Goal: Task Accomplishment & Management: Manage account settings

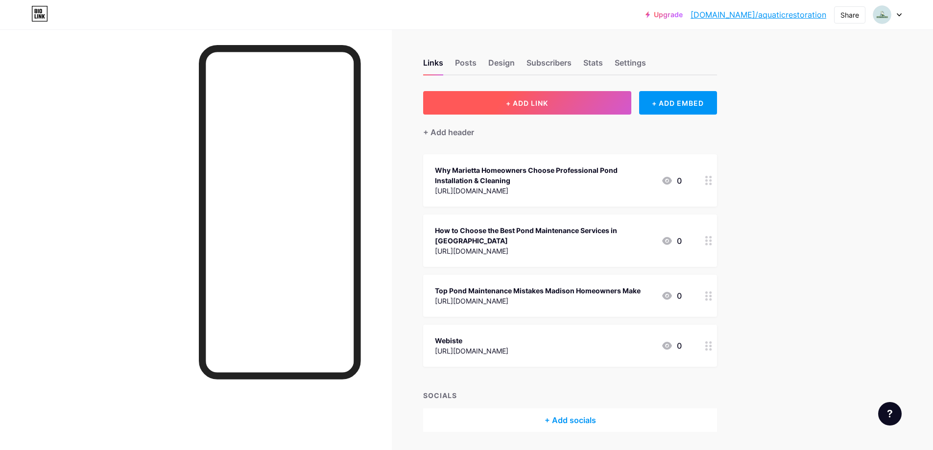
click at [513, 94] on button "+ ADD LINK" at bounding box center [527, 103] width 208 height 24
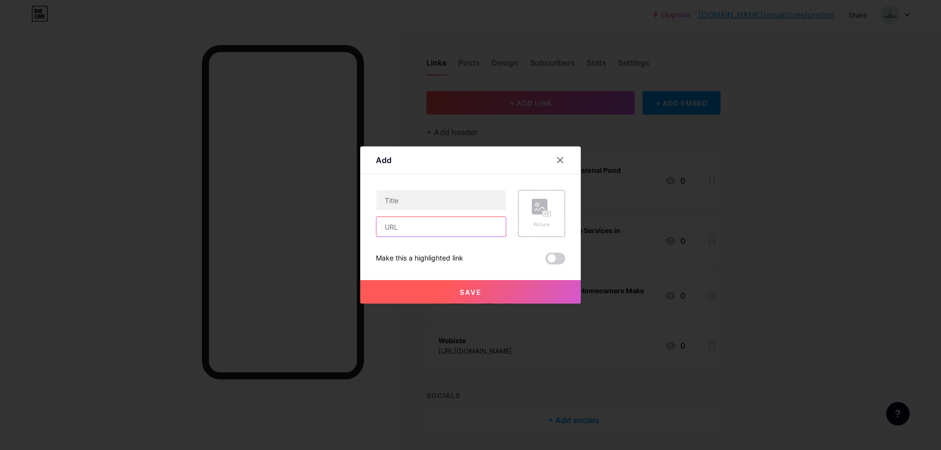
click at [428, 232] on input "text" at bounding box center [440, 227] width 129 height 20
paste input "[URL][DOMAIN_NAME]"
type input "[URL][DOMAIN_NAME]"
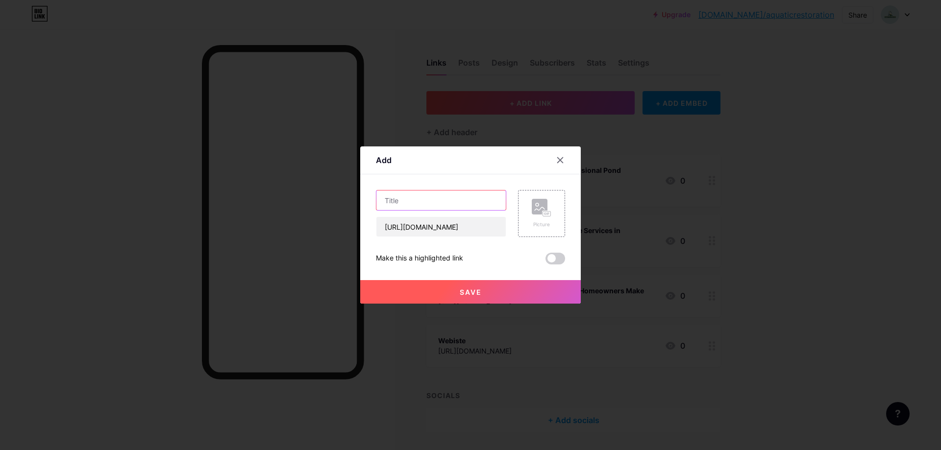
drag, startPoint x: 431, startPoint y: 195, endPoint x: 430, endPoint y: 200, distance: 5.0
click at [431, 197] on input "text" at bounding box center [440, 201] width 129 height 20
paste input "Retention Pond Maintenance: Key Maintenance Activities"
type input "Retention Pond Maintenance: Key Maintenance Activities"
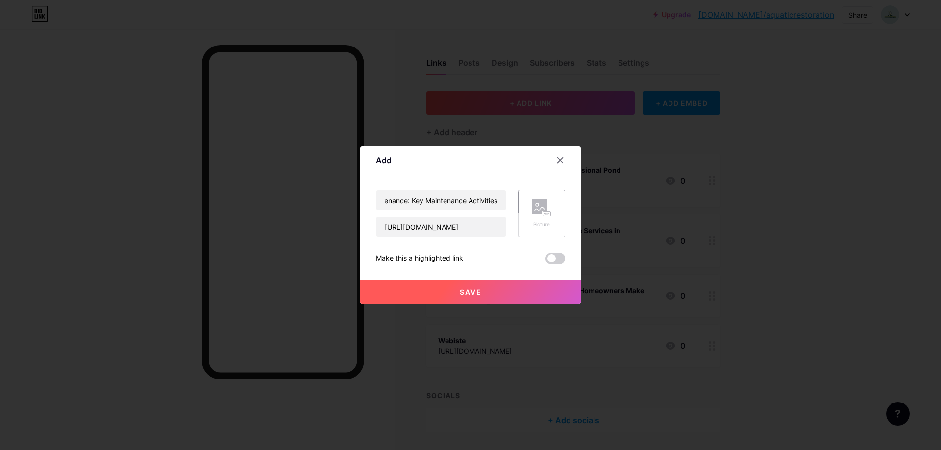
click at [539, 218] on div "Picture" at bounding box center [542, 213] width 20 height 29
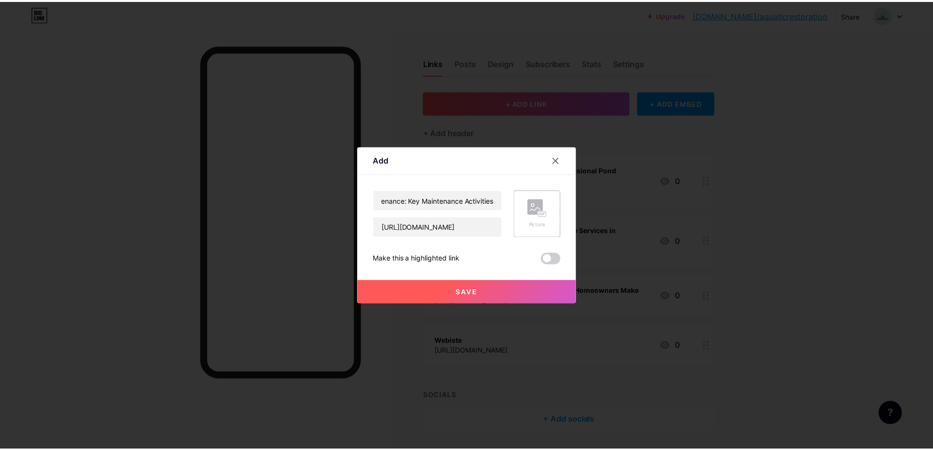
scroll to position [0, 0]
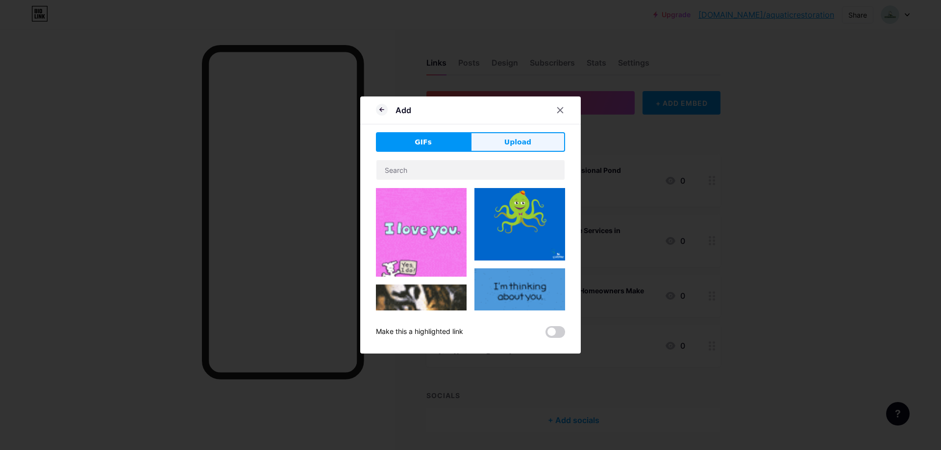
click at [503, 135] on button "Upload" at bounding box center [517, 142] width 95 height 20
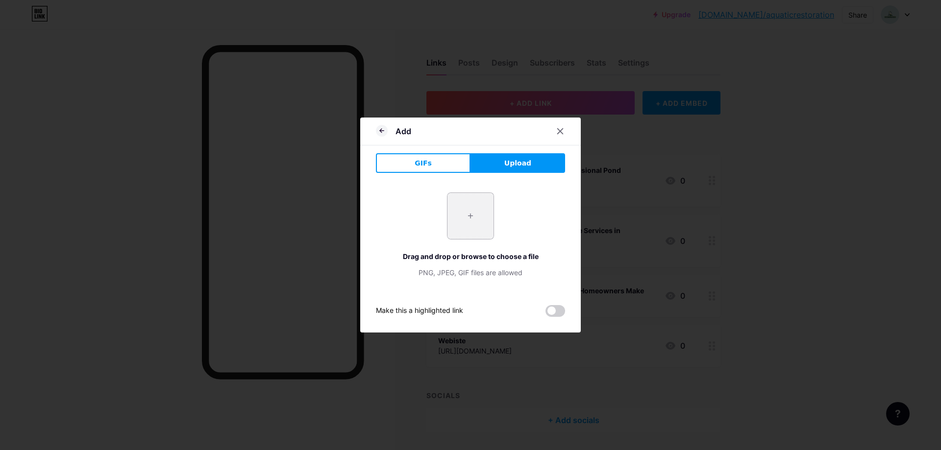
click at [456, 210] on input "file" at bounding box center [470, 216] width 46 height 46
type input "C:\fakepath\Retention Pond Maintenance - Key Maintenance Activities.png"
click at [545, 311] on div "Make this a highlighted link" at bounding box center [470, 311] width 189 height 12
click at [547, 313] on span at bounding box center [555, 311] width 20 height 12
click at [545, 314] on input "checkbox" at bounding box center [545, 314] width 0 height 0
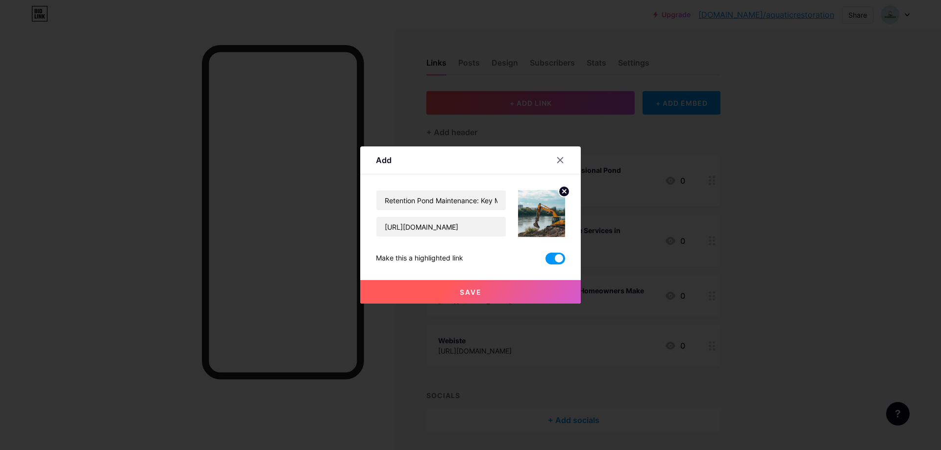
click at [506, 289] on button "Save" at bounding box center [470, 292] width 220 height 24
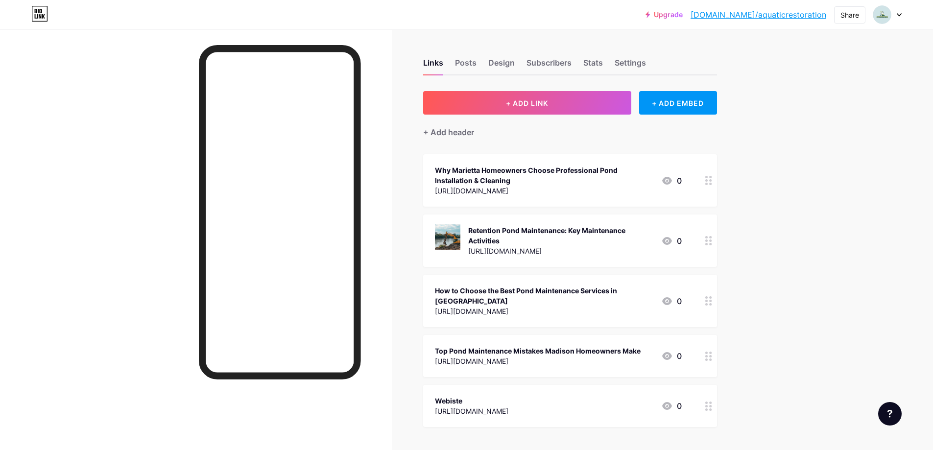
drag, startPoint x: 499, startPoint y: 229, endPoint x: 514, endPoint y: 178, distance: 53.6
click at [514, 178] on span "Why Marietta Homeowners Choose Professional Pond Installation & Cleaning [URL][…" at bounding box center [570, 290] width 294 height 273
click at [767, 254] on div "Upgrade [DOMAIN_NAME]/aquati... [DOMAIN_NAME]/aquaticrestoration Share Switch a…" at bounding box center [466, 270] width 933 height 541
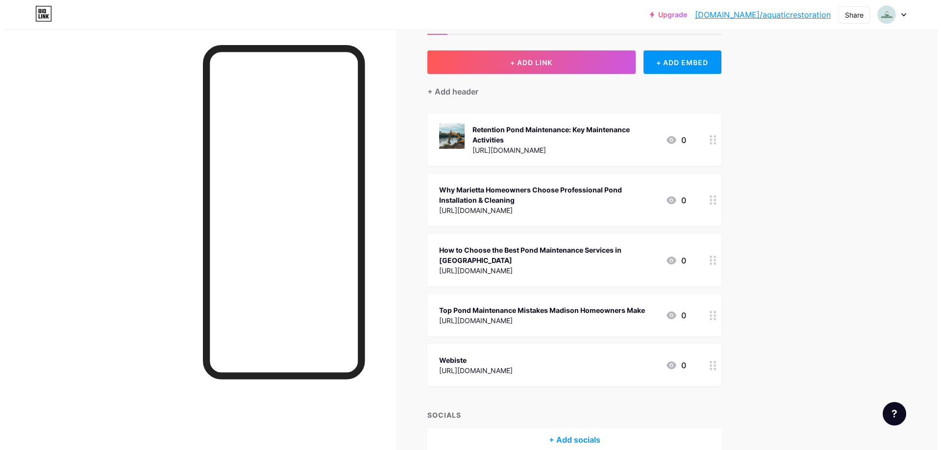
scroll to position [91, 0]
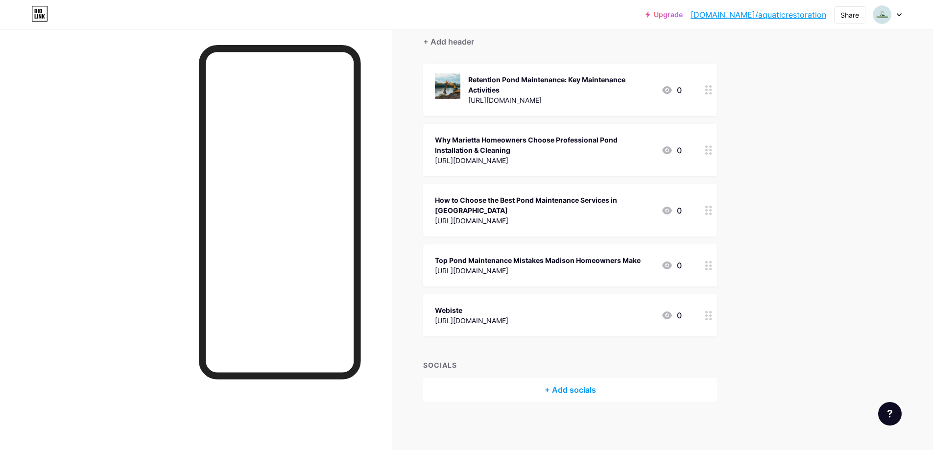
click at [593, 389] on div "+ Add socials" at bounding box center [570, 390] width 294 height 24
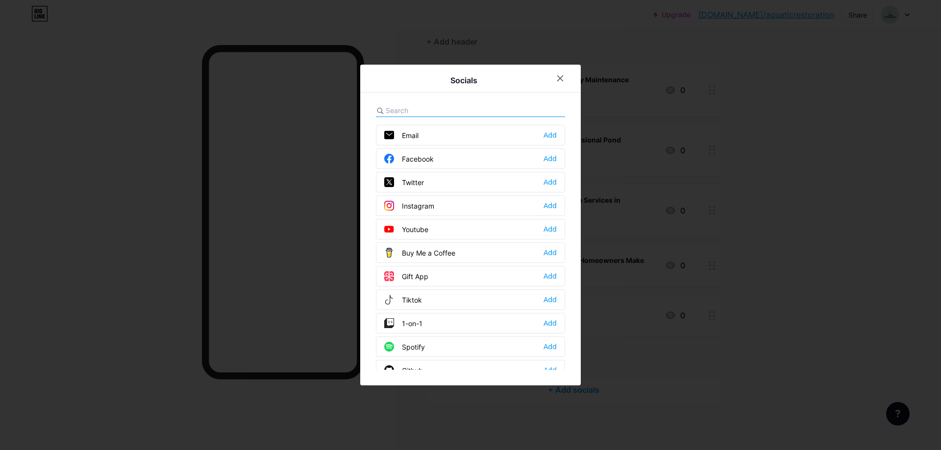
click at [425, 139] on div "Email Add" at bounding box center [470, 135] width 189 height 21
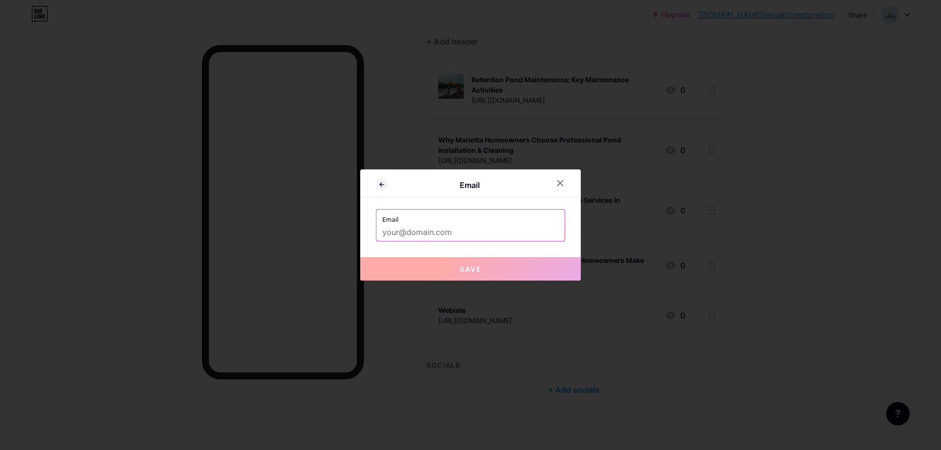
click at [422, 232] on input "text" at bounding box center [470, 232] width 176 height 17
paste input "[PERSON_NAME][EMAIL_ADDRESS][DOMAIN_NAME]"
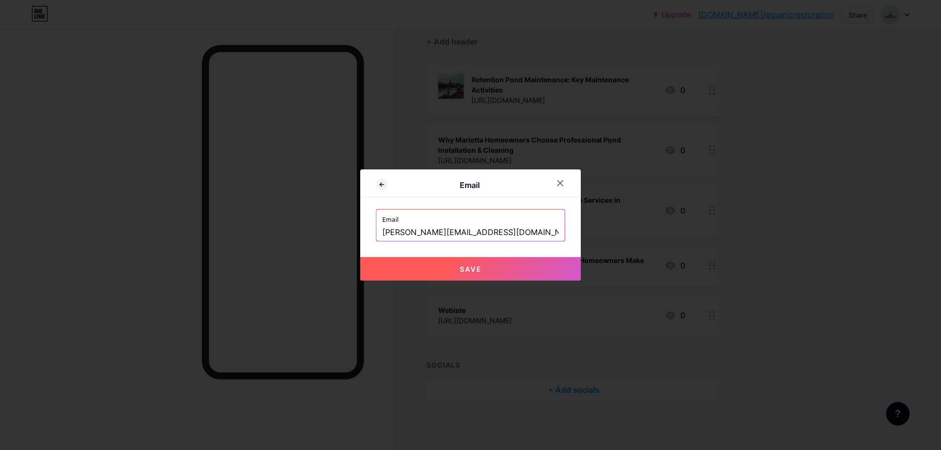
click at [401, 265] on button "Save" at bounding box center [470, 269] width 220 height 24
type input "mailto:[PERSON_NAME][EMAIL_ADDRESS][DOMAIN_NAME]"
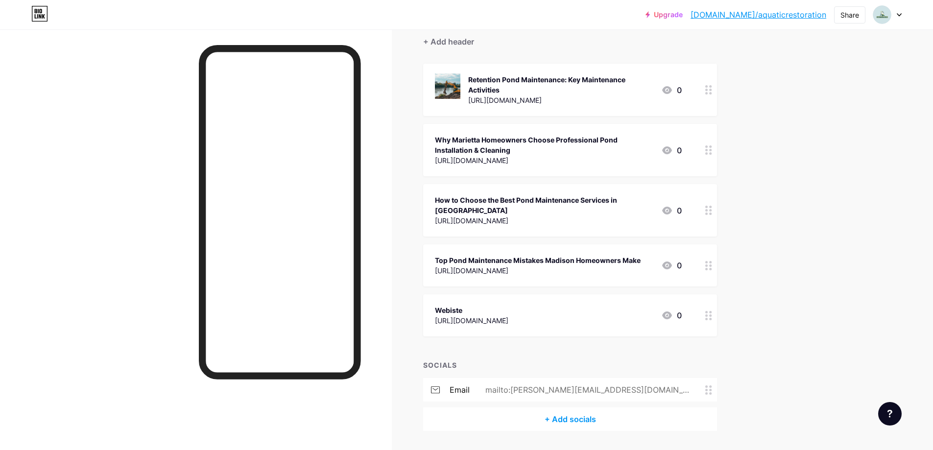
click at [524, 431] on div "Links Posts Design Subscribers Stats Settings + ADD LINK + ADD EMBED + Add head…" at bounding box center [379, 209] width 758 height 541
click at [526, 426] on div "+ Add socials" at bounding box center [570, 420] width 294 height 24
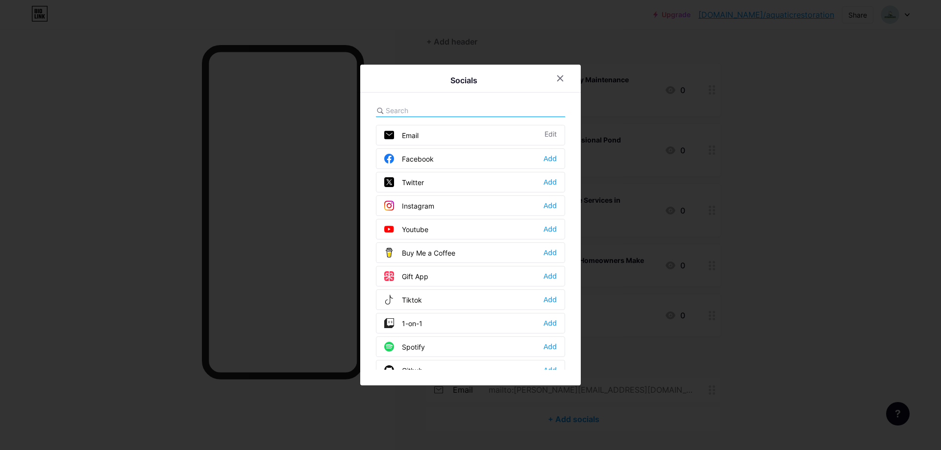
click at [437, 167] on div "Facebook Add" at bounding box center [470, 158] width 189 height 21
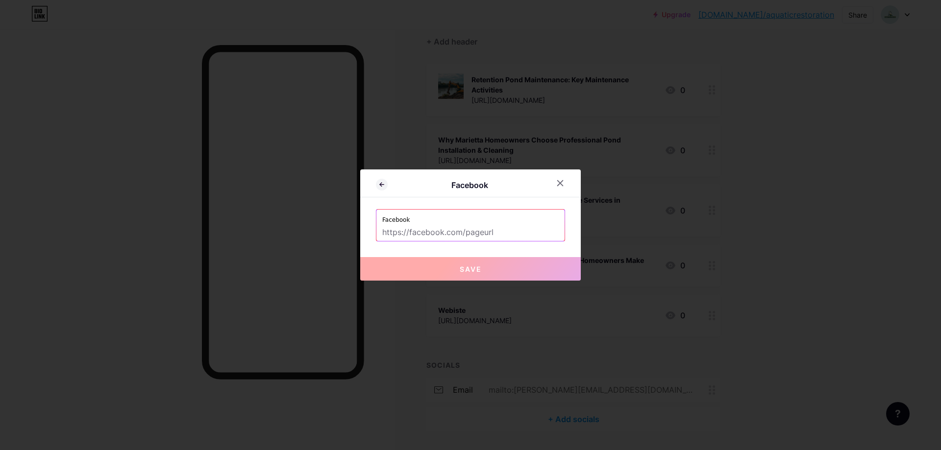
click at [396, 229] on input "text" at bounding box center [470, 232] width 176 height 17
paste input "[URL][DOMAIN_NAME]"
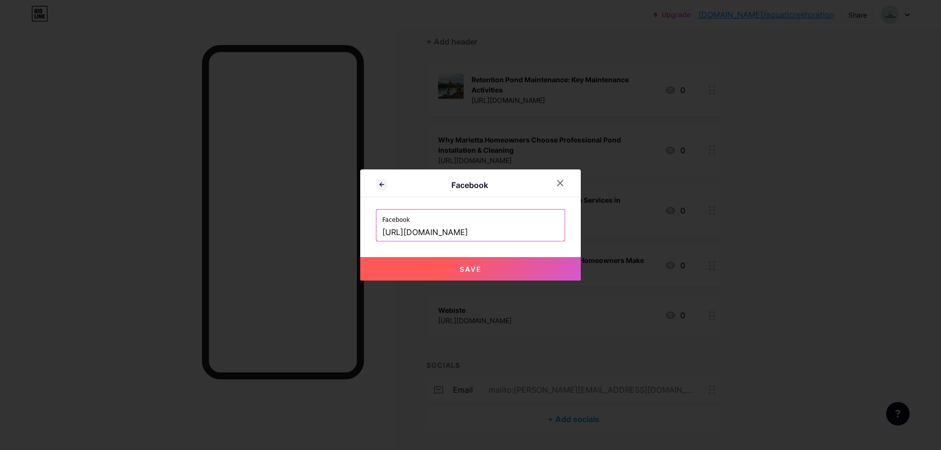
type input "[URL][DOMAIN_NAME]"
click at [408, 268] on button "Save" at bounding box center [470, 269] width 220 height 24
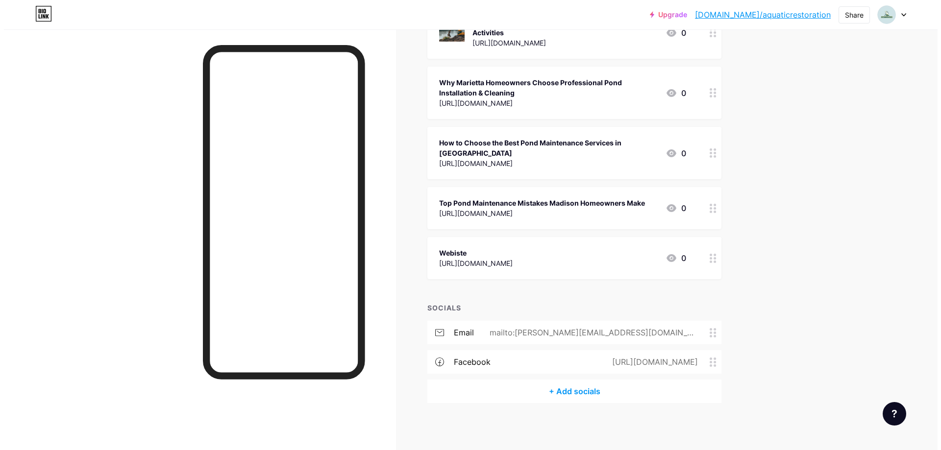
scroll to position [149, 0]
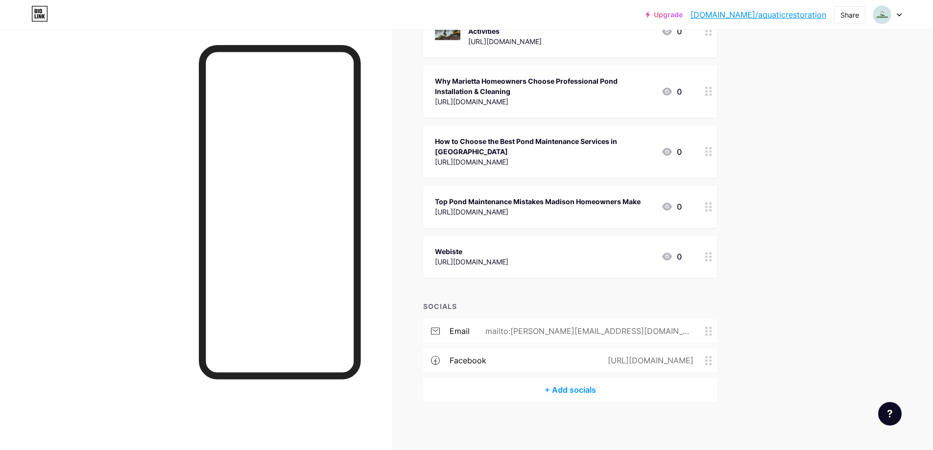
click at [537, 390] on div "+ Add socials" at bounding box center [570, 390] width 294 height 24
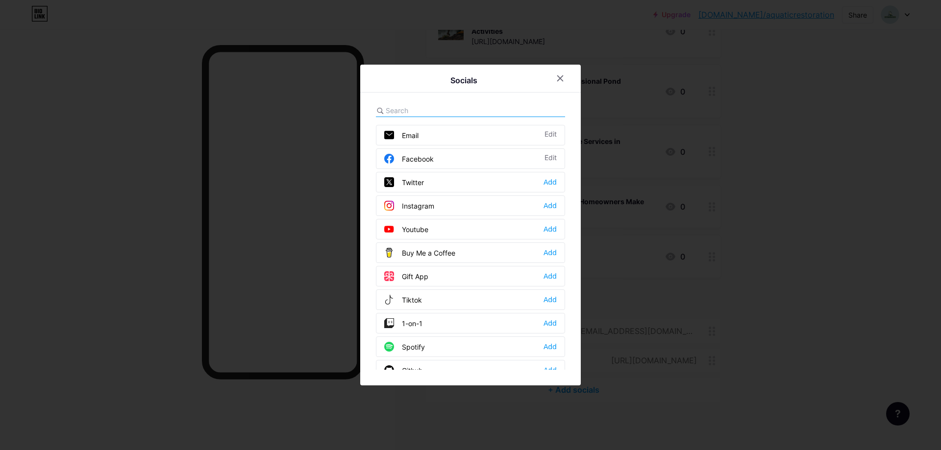
click at [435, 179] on div "Twitter Add" at bounding box center [470, 182] width 189 height 21
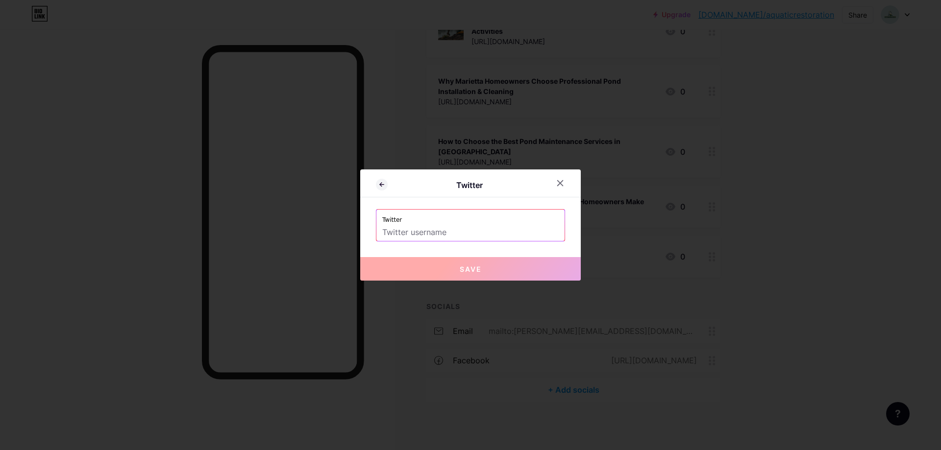
click at [420, 231] on input "text" at bounding box center [470, 232] width 176 height 17
paste input "[URL][DOMAIN_NAME]"
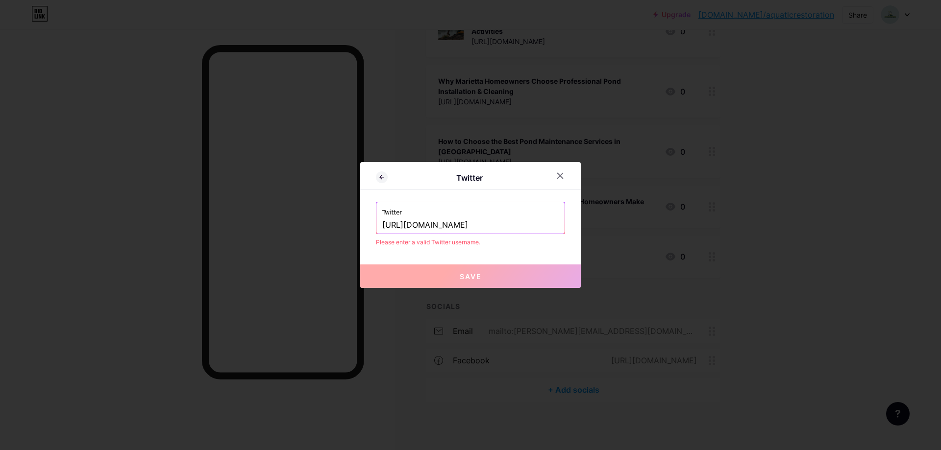
scroll to position [0, 0]
drag, startPoint x: 482, startPoint y: 226, endPoint x: 237, endPoint y: 225, distance: 245.0
click at [237, 225] on div "Twitter Twitter [URL][DOMAIN_NAME] Please enter a valid Twitter username. Save" at bounding box center [470, 225] width 941 height 450
click at [504, 223] on input "aquaticrestorationga" at bounding box center [470, 225] width 176 height 17
click at [382, 231] on input "aquaticrestorationga" at bounding box center [470, 225] width 176 height 17
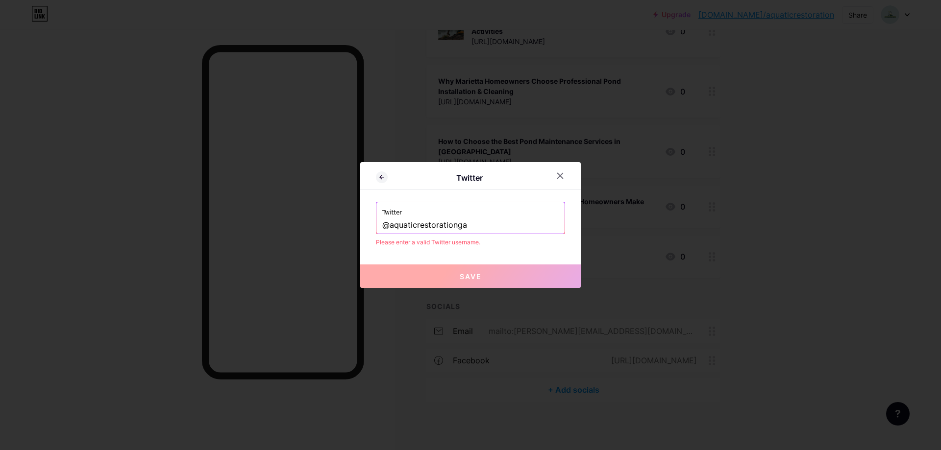
click at [507, 240] on div "Please enter a valid Twitter username." at bounding box center [470, 242] width 189 height 9
click at [497, 224] on input "@aquaticrestorationga" at bounding box center [470, 225] width 176 height 17
click at [507, 226] on input "@aquaticrestorationga" at bounding box center [470, 225] width 176 height 17
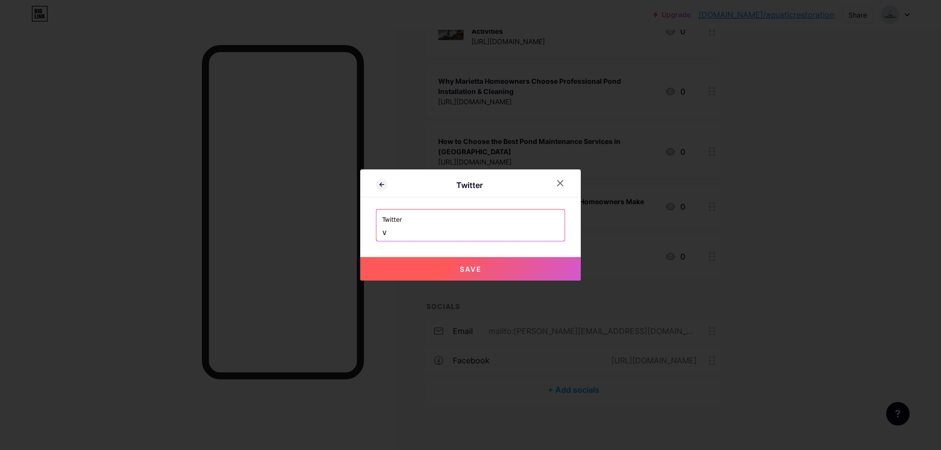
paste input "aquaticrestore"
click at [460, 264] on button "Save" at bounding box center [470, 269] width 220 height 24
type input "[URL][DOMAIN_NAME]"
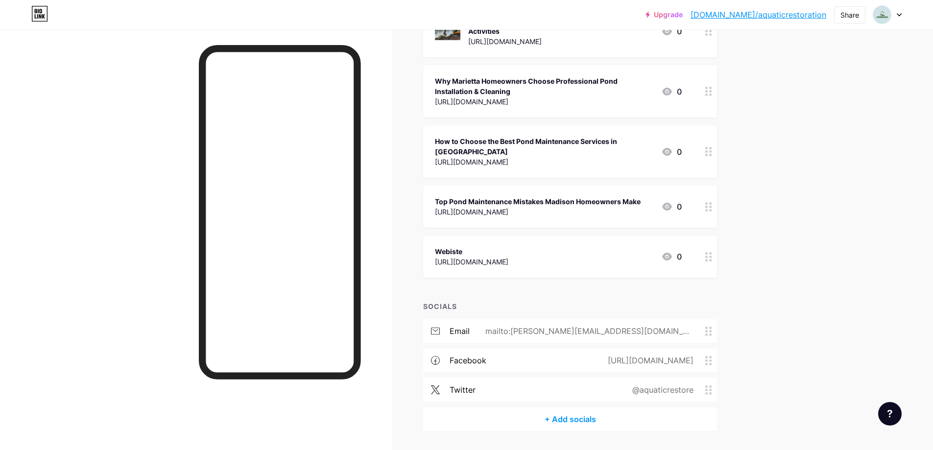
click at [590, 425] on div "+ Add socials" at bounding box center [570, 420] width 294 height 24
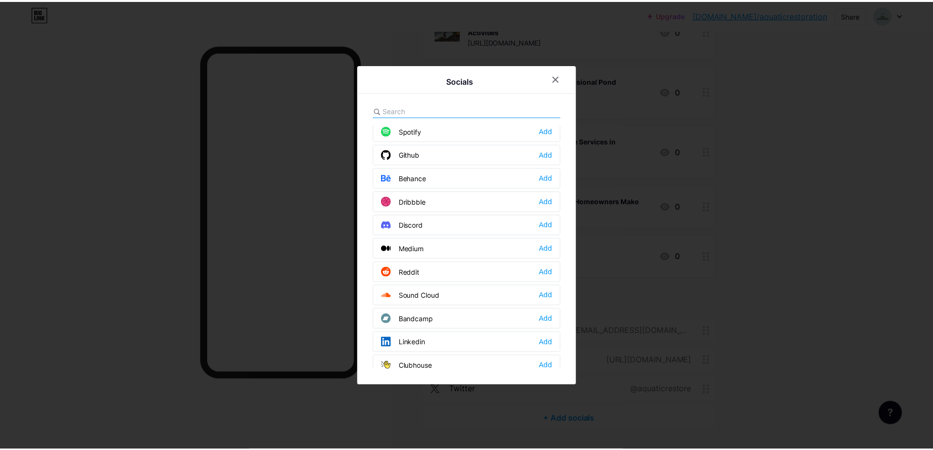
scroll to position [245, 0]
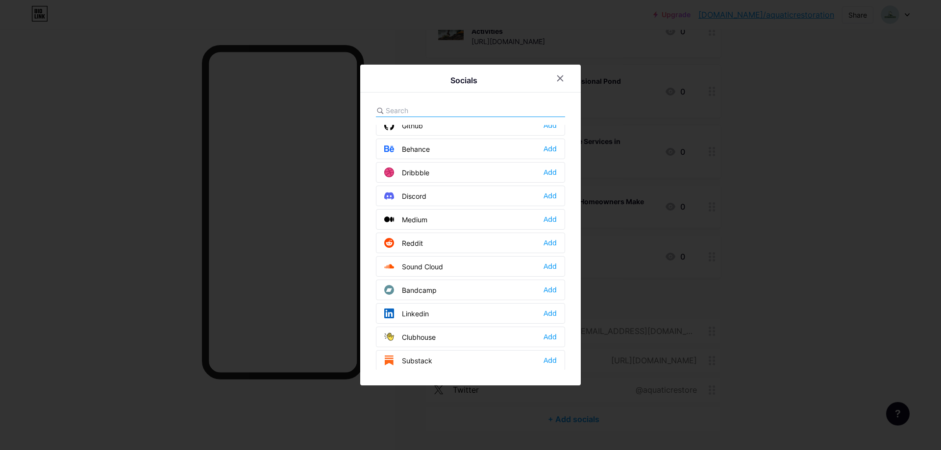
click at [450, 221] on div "Medium Add" at bounding box center [470, 219] width 189 height 21
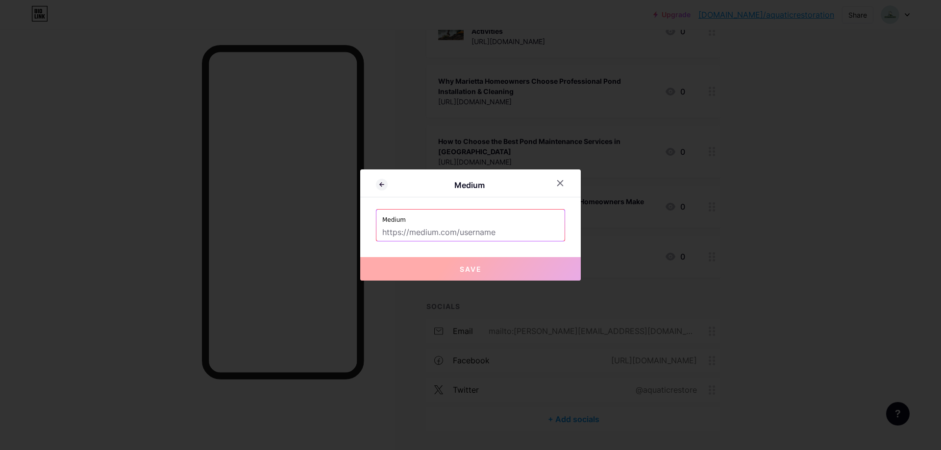
click at [479, 236] on input "text" at bounding box center [470, 232] width 176 height 17
paste input "[URL][DOMAIN_NAME]"
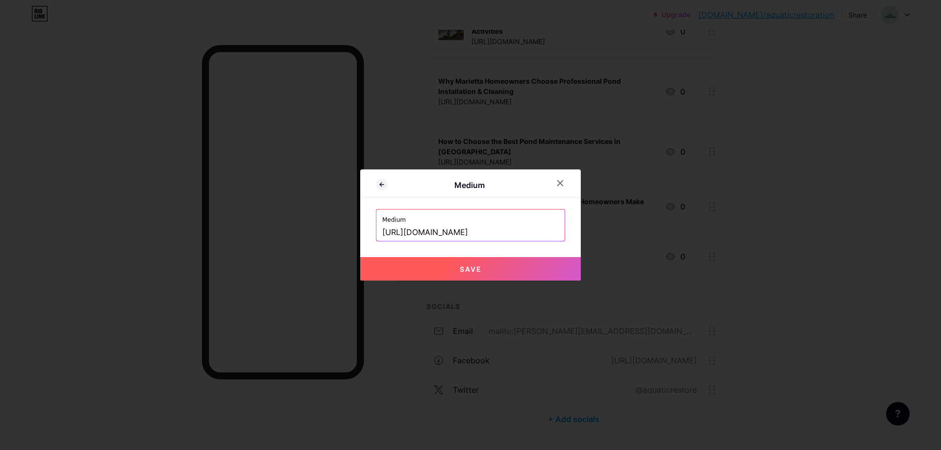
type input "[URL][DOMAIN_NAME]"
click at [477, 265] on span "Save" at bounding box center [471, 269] width 22 height 8
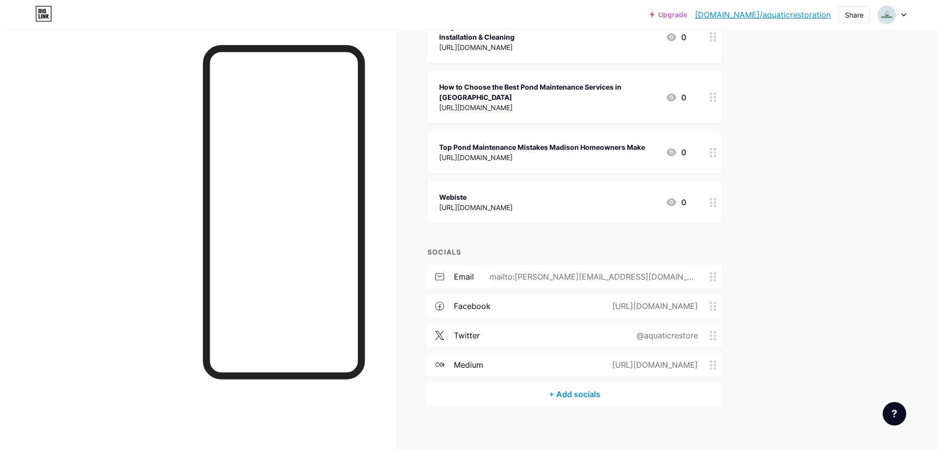
scroll to position [208, 0]
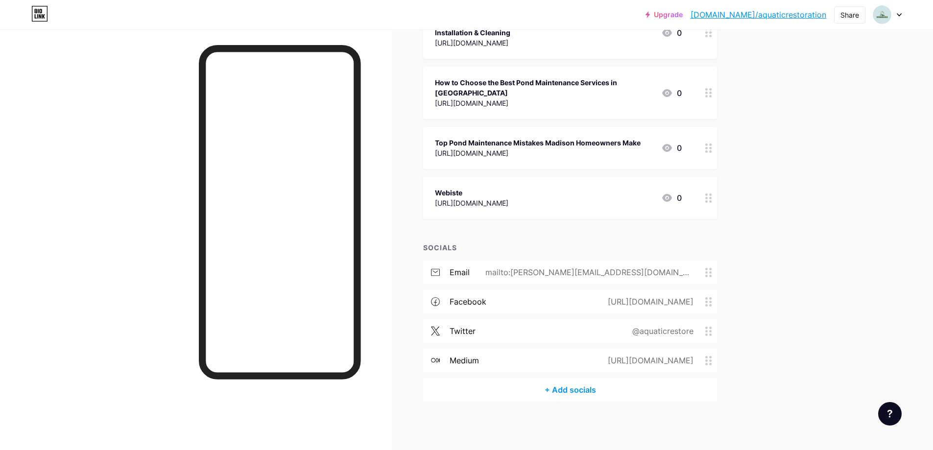
click at [520, 383] on div "+ Add socials" at bounding box center [570, 390] width 294 height 24
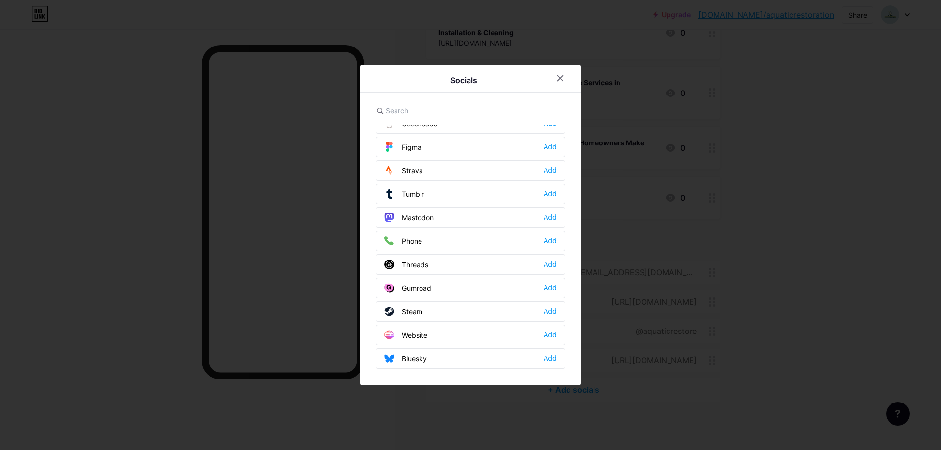
scroll to position [884, 0]
click at [465, 332] on div "Website Add" at bounding box center [470, 333] width 189 height 21
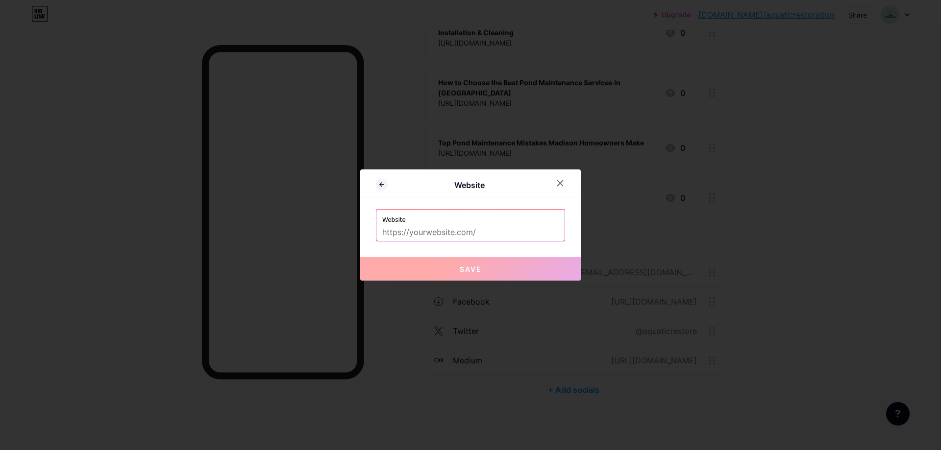
click at [427, 230] on input "text" at bounding box center [470, 232] width 176 height 17
paste input "[URL][DOMAIN_NAME]"
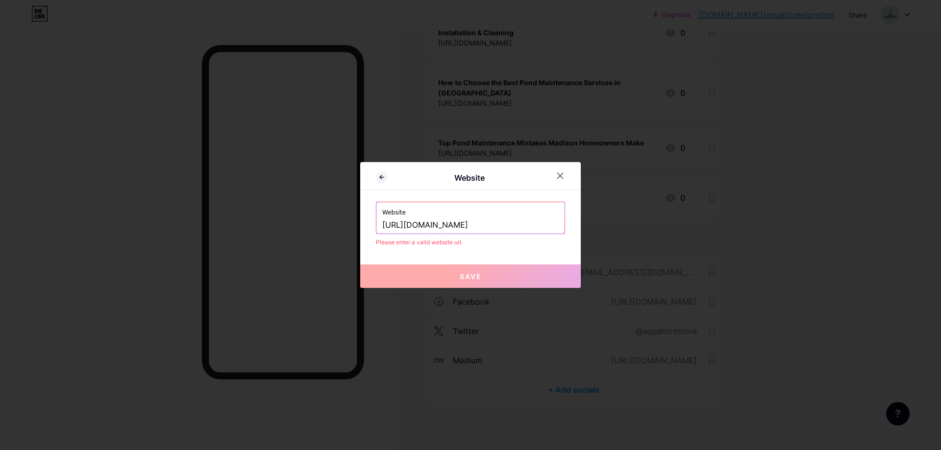
click at [416, 262] on div "Website Website [URL][DOMAIN_NAME] Please enter a valid website url. Save" at bounding box center [470, 225] width 220 height 126
click at [417, 278] on button "Save" at bounding box center [470, 277] width 220 height 24
click at [519, 231] on input "[URL][DOMAIN_NAME]" at bounding box center [470, 225] width 176 height 17
paste input "text"
click at [519, 231] on input "[URL][DOMAIN_NAME]" at bounding box center [470, 225] width 176 height 17
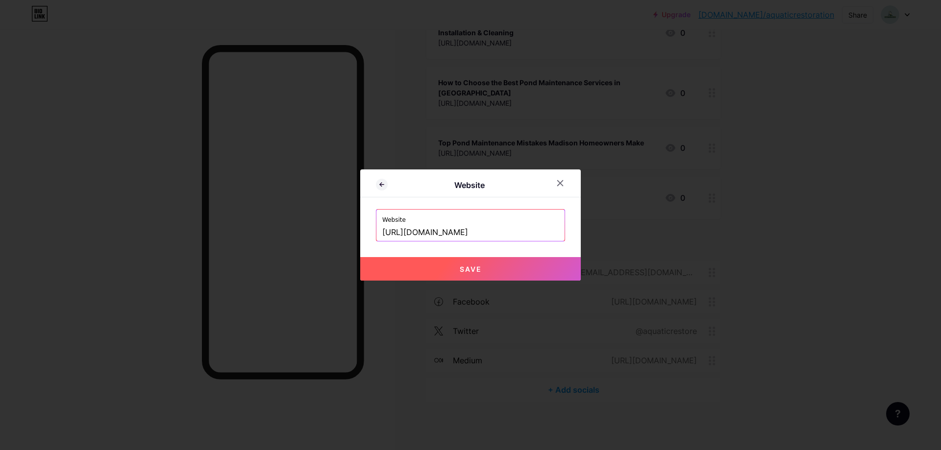
type input "[URL][DOMAIN_NAME]"
click at [464, 271] on span "Save" at bounding box center [471, 269] width 22 height 8
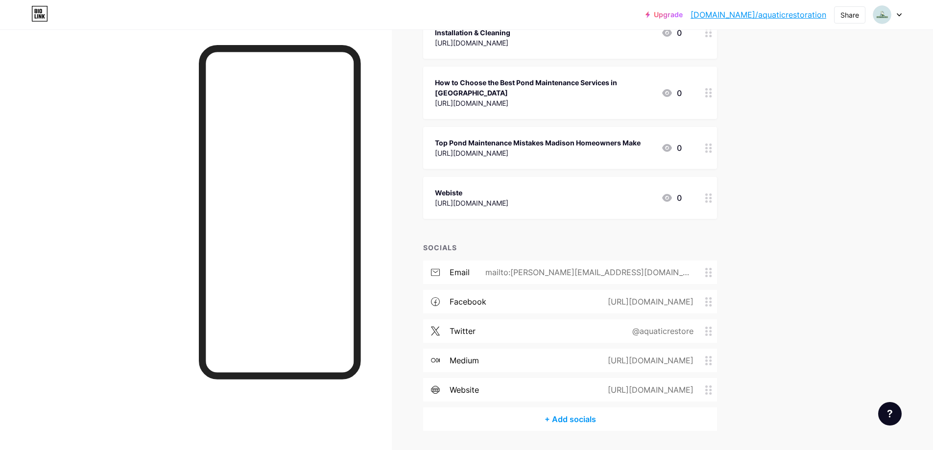
click at [562, 417] on div "+ Add socials" at bounding box center [570, 420] width 294 height 24
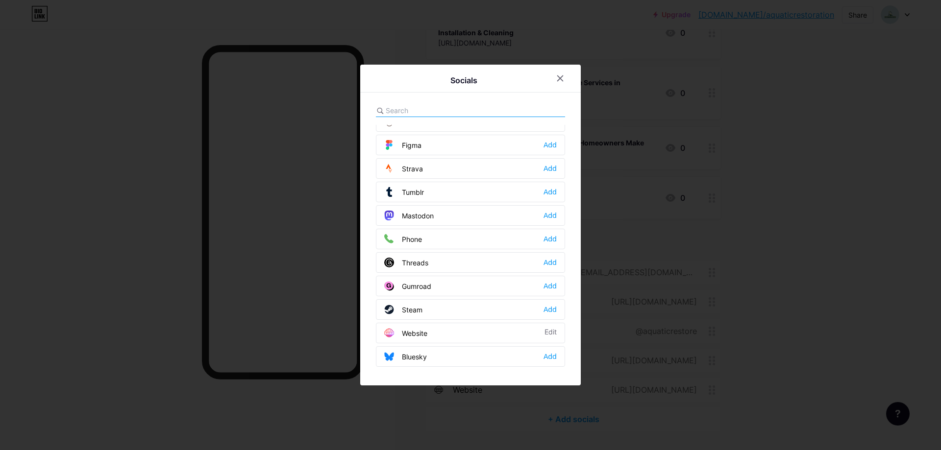
click at [448, 242] on div "Phone Add" at bounding box center [470, 239] width 189 height 21
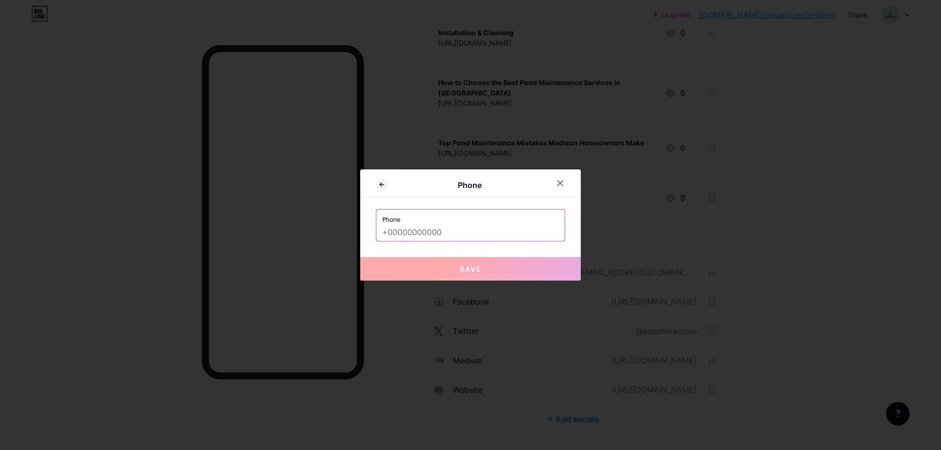
click at [409, 238] on input "text" at bounding box center [470, 232] width 176 height 17
paste input "[PHONE_NUMBER]"
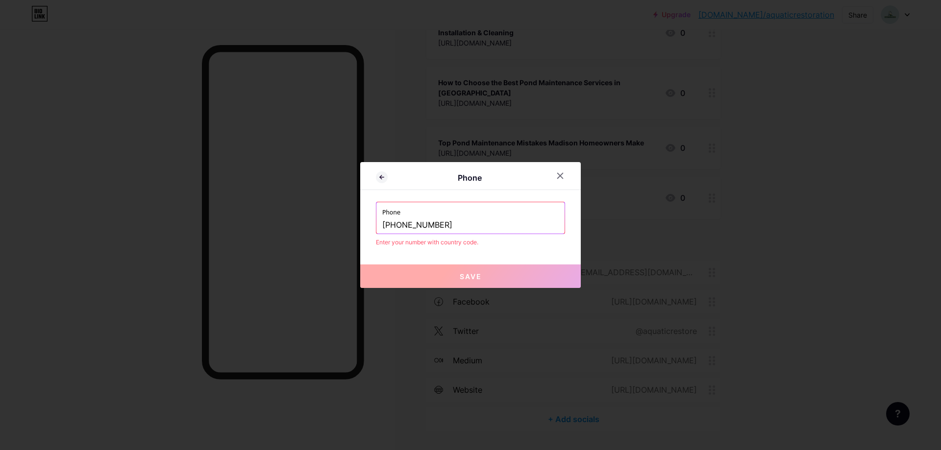
click at [418, 226] on input "[PHONE_NUMBER]" at bounding box center [470, 225] width 176 height 17
click at [400, 227] on input "770-5925099" at bounding box center [470, 225] width 176 height 17
click at [381, 226] on div "Phone [PHONE_NUMBER]" at bounding box center [470, 217] width 188 height 31
click at [382, 226] on input "7705925099" at bounding box center [470, 225] width 176 height 17
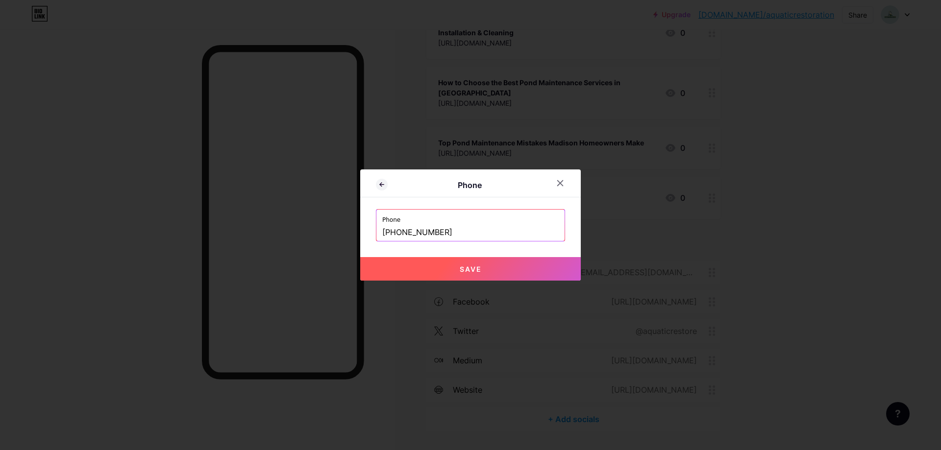
click at [426, 263] on button "Save" at bounding box center [470, 269] width 220 height 24
type input "tel:[PHONE_NUMBER]"
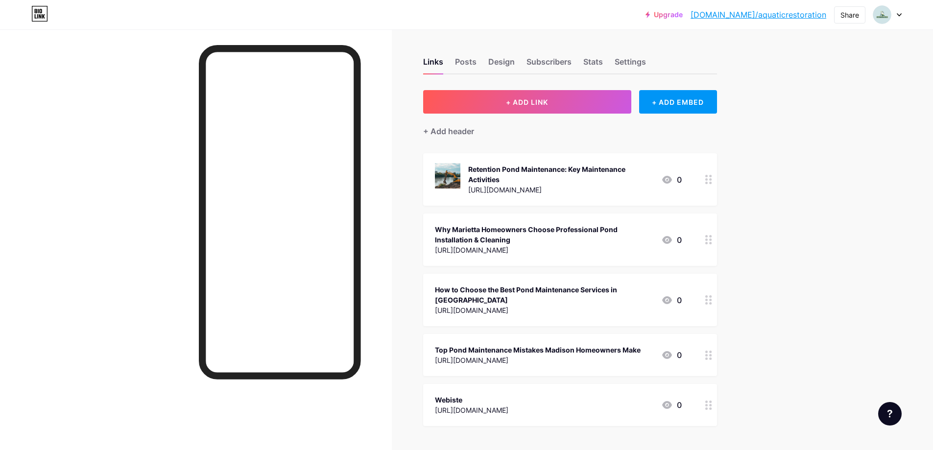
scroll to position [0, 0]
click at [616, 232] on div "Why Marietta Homeowners Choose Professional Pond Installation & Cleaning" at bounding box center [544, 235] width 219 height 21
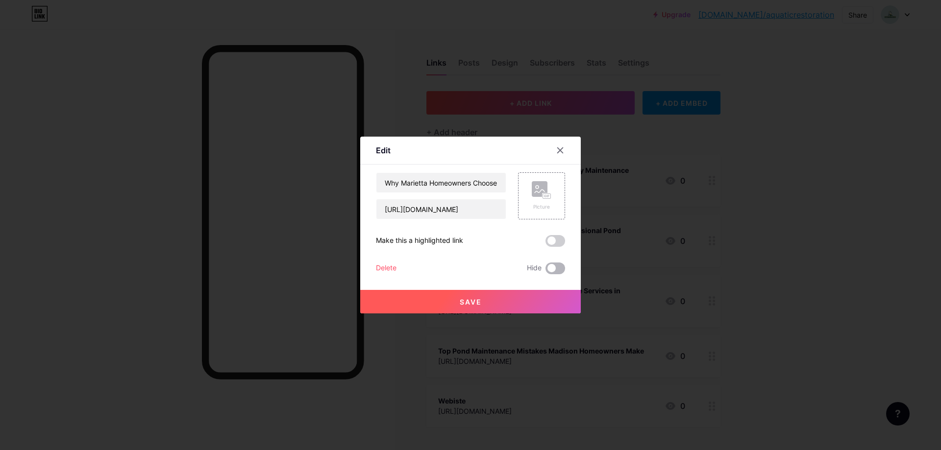
click at [554, 266] on span at bounding box center [555, 269] width 20 height 12
click at [545, 271] on input "checkbox" at bounding box center [545, 271] width 0 height 0
click at [537, 294] on button "Save" at bounding box center [470, 302] width 220 height 24
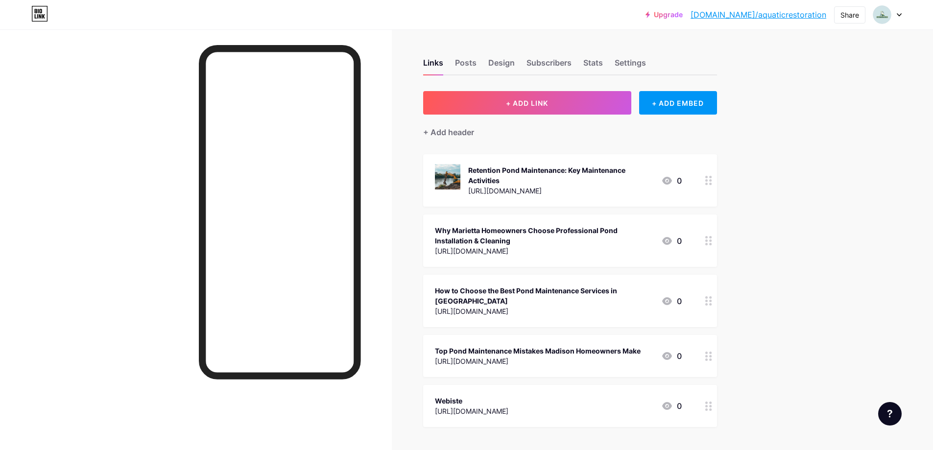
click at [668, 303] on icon at bounding box center [667, 301] width 10 height 8
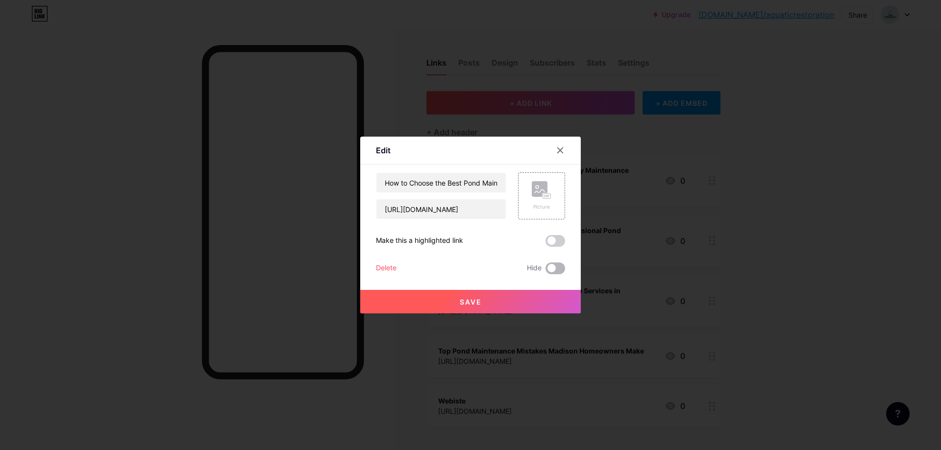
click at [547, 269] on span at bounding box center [555, 269] width 20 height 12
click at [545, 271] on input "checkbox" at bounding box center [545, 271] width 0 height 0
click at [524, 301] on button "Save" at bounding box center [470, 302] width 220 height 24
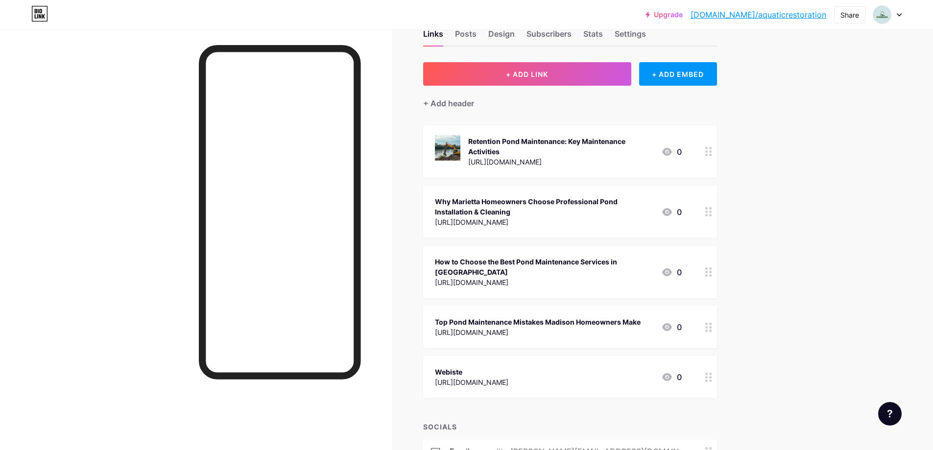
scroll to position [49, 0]
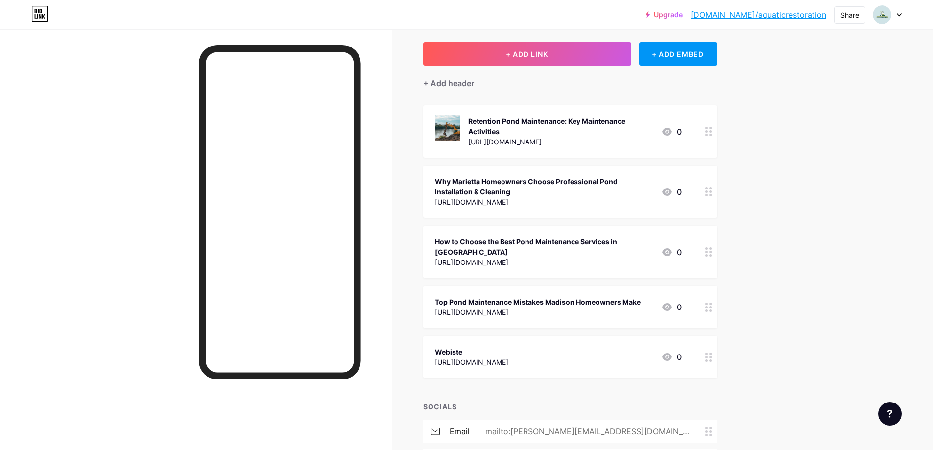
click at [665, 311] on icon at bounding box center [667, 307] width 12 height 12
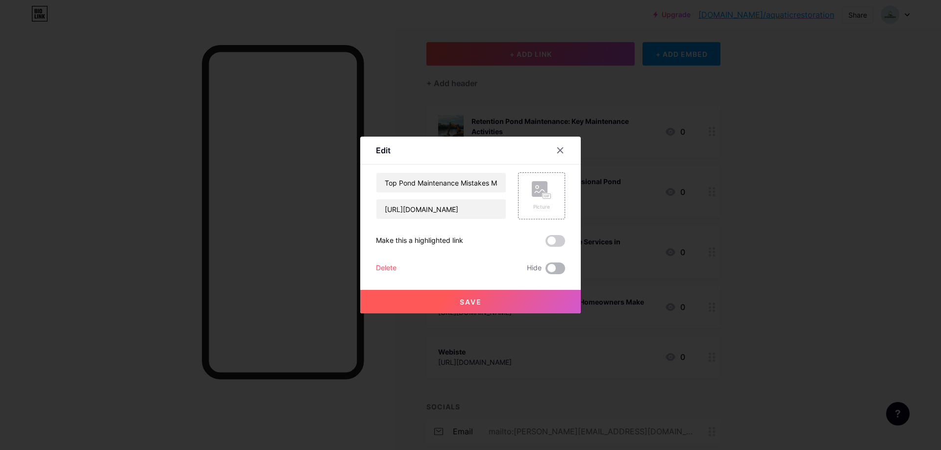
click at [564, 268] on span at bounding box center [555, 269] width 20 height 12
click at [545, 271] on input "checkbox" at bounding box center [545, 271] width 0 height 0
click at [550, 300] on button "Save" at bounding box center [470, 302] width 220 height 24
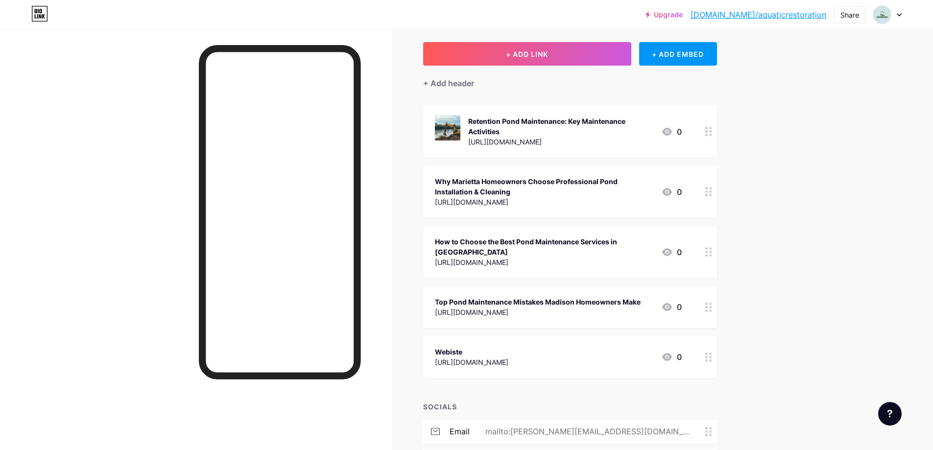
click at [673, 353] on icon at bounding box center [667, 357] width 12 height 12
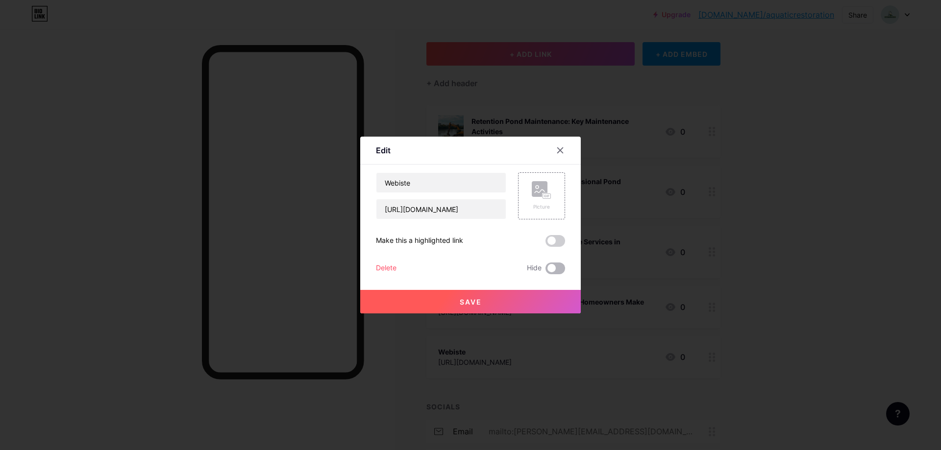
click at [555, 268] on span at bounding box center [555, 269] width 20 height 12
click at [545, 271] on input "checkbox" at bounding box center [545, 271] width 0 height 0
click at [531, 312] on button "Save" at bounding box center [470, 302] width 220 height 24
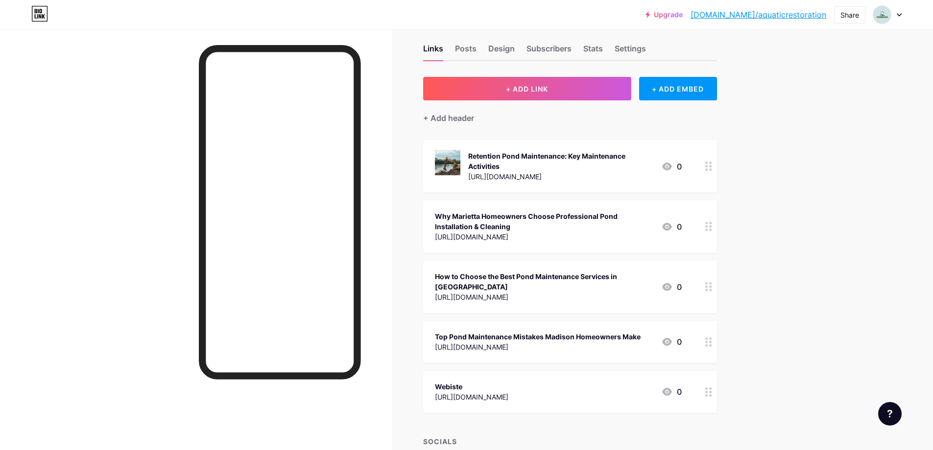
scroll to position [0, 0]
